Goal: Information Seeking & Learning: Learn about a topic

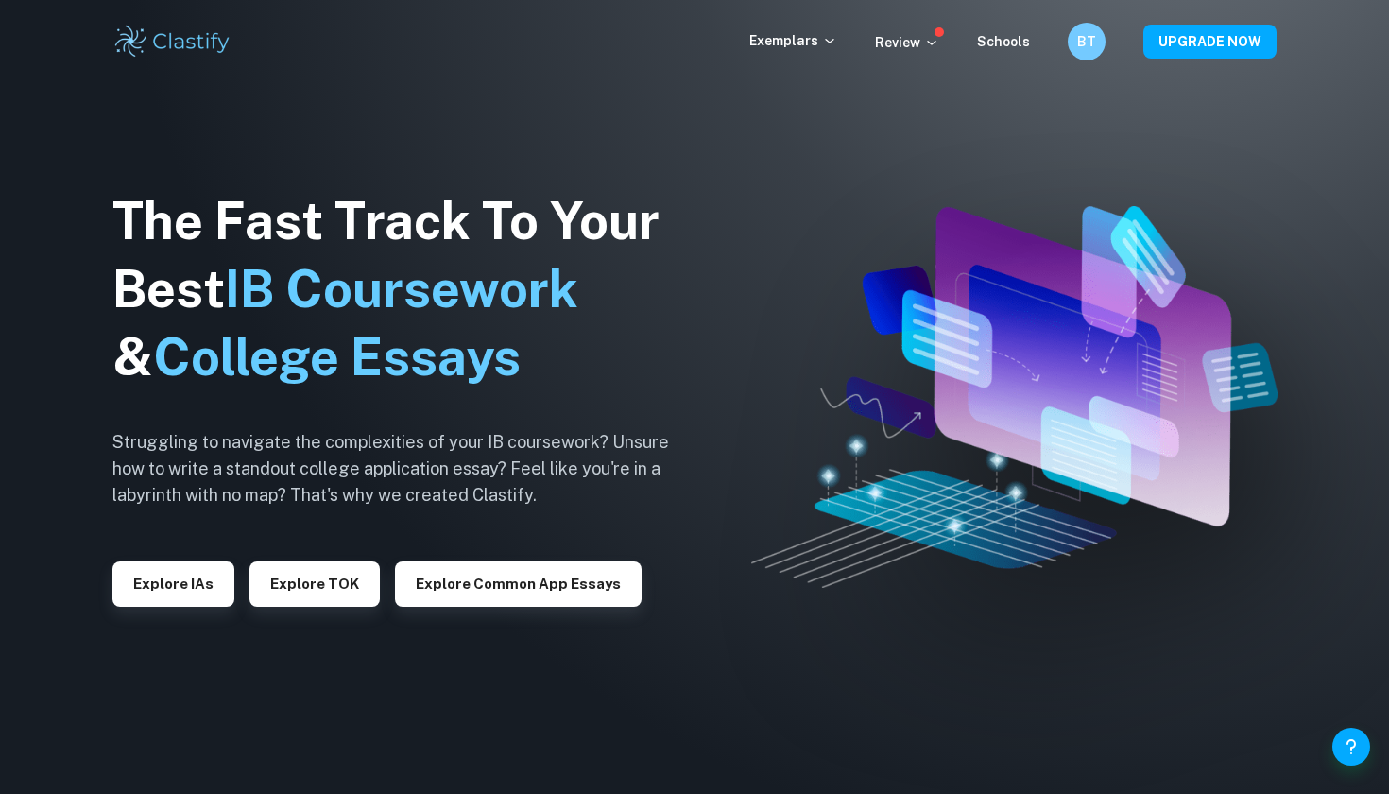
click at [177, 611] on div "The Fast Track To Your Best IB Coursework & College Essays Struggling to naviga…" at bounding box center [405, 397] width 586 height 646
click at [188, 581] on button "Explore IAs" at bounding box center [173, 583] width 122 height 45
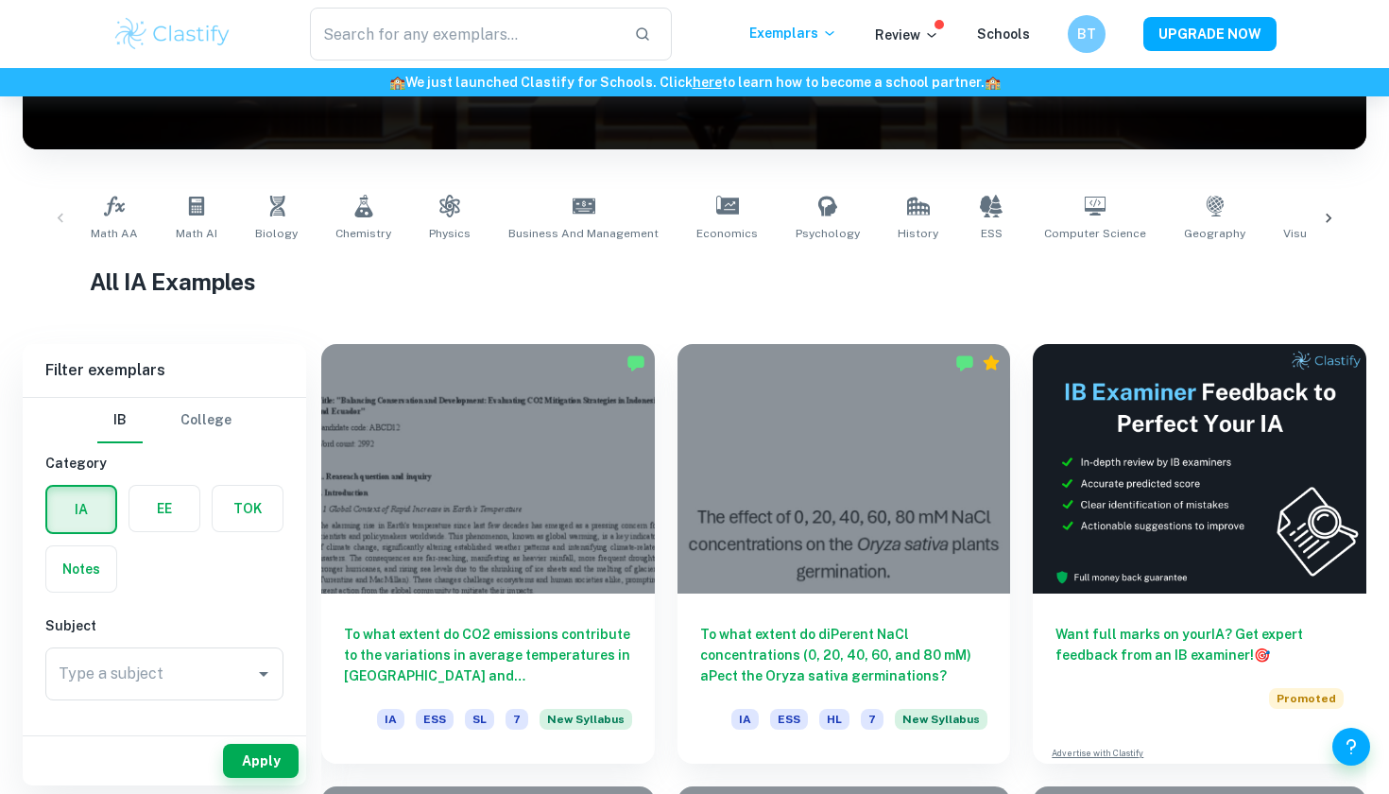
scroll to position [297, 0]
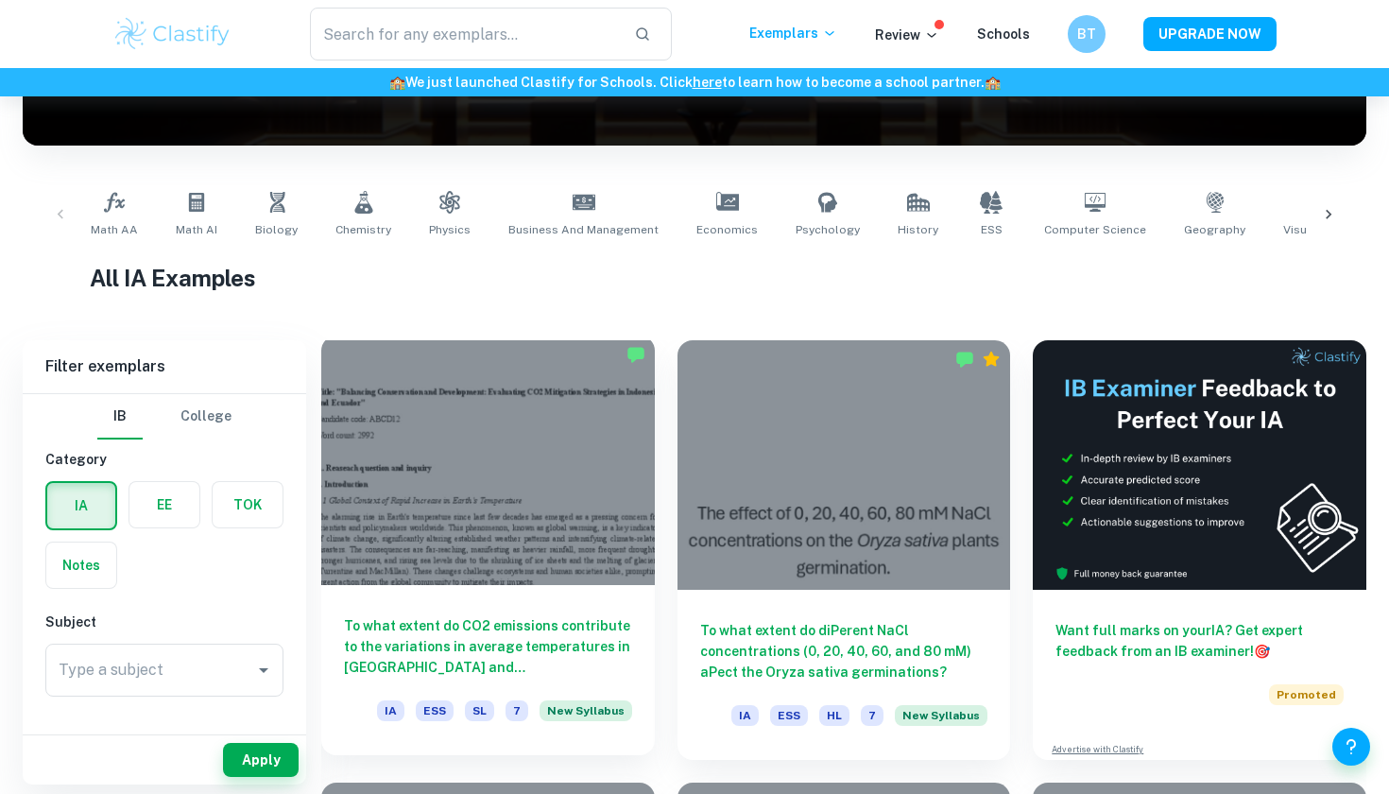
click at [631, 521] on div at bounding box center [488, 459] width 334 height 249
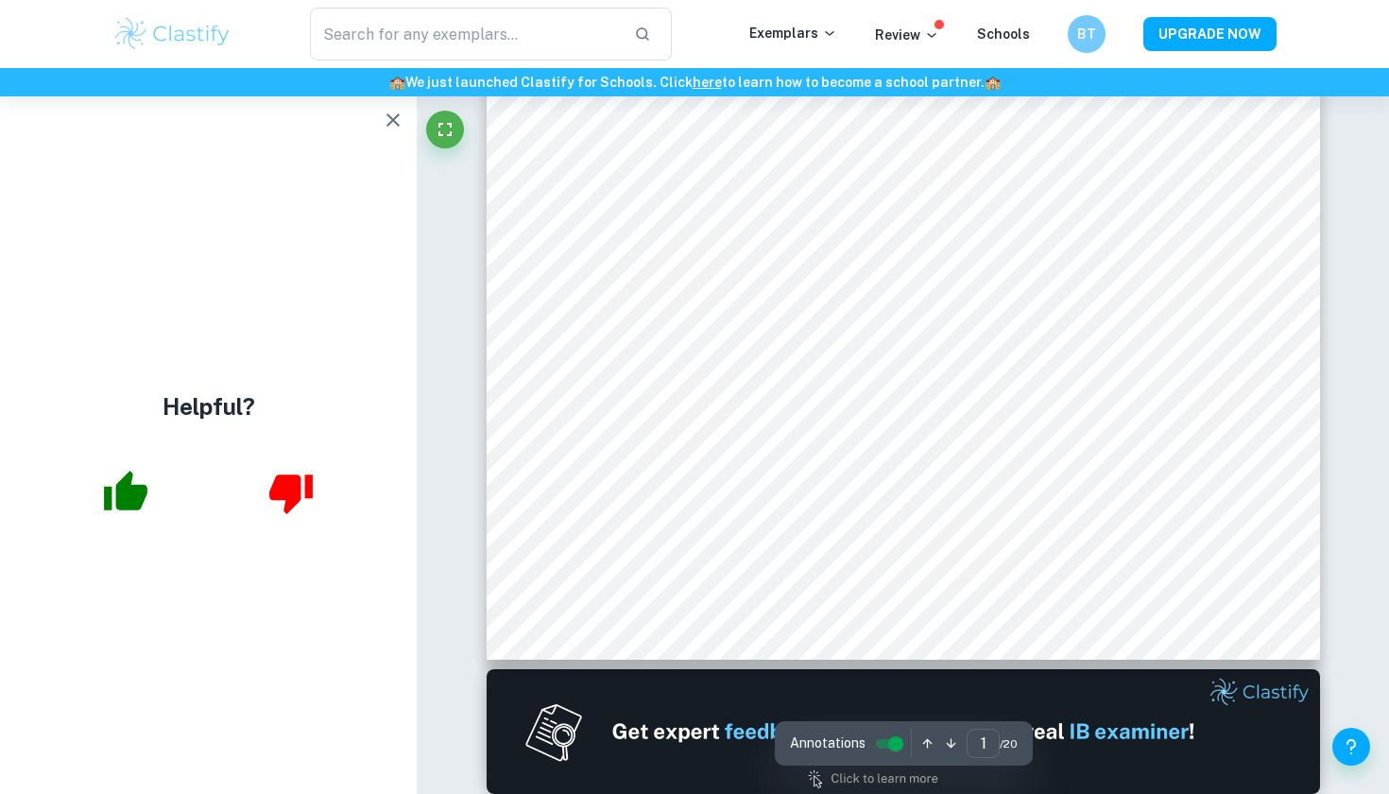
scroll to position [535, 0]
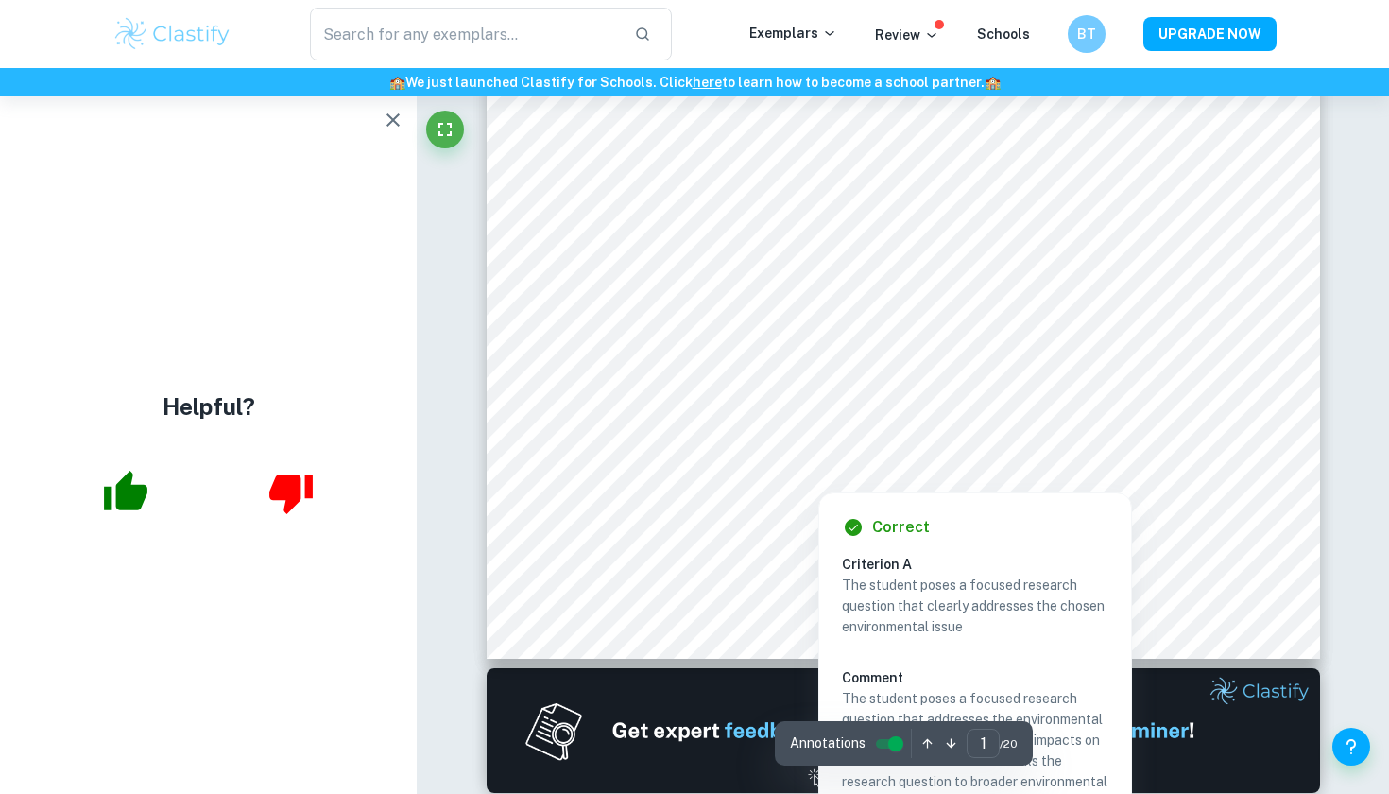
click at [1102, 490] on div "Correct Criterion A The student poses a focused research question that clearly …" at bounding box center [975, 728] width 314 height 490
